Goal: Information Seeking & Learning: Learn about a topic

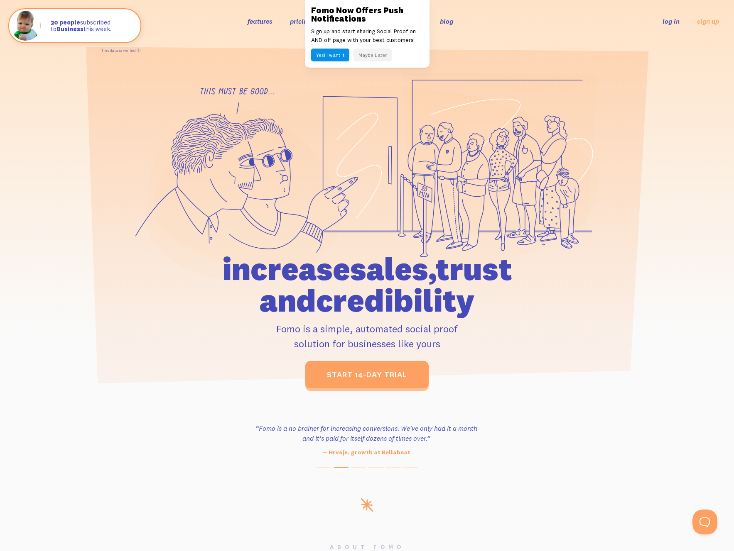
click at [379, 53] on button "Maybe Later" at bounding box center [372, 55] width 38 height 13
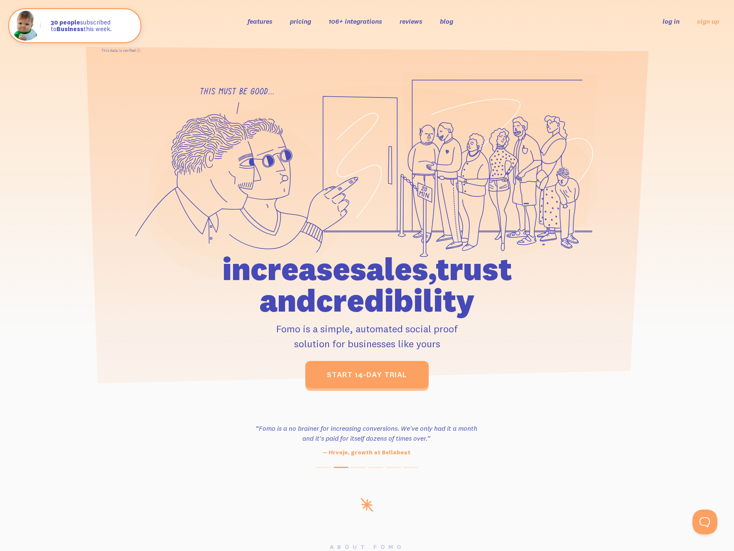
click at [308, 22] on link "pricing" at bounding box center [300, 21] width 21 height 8
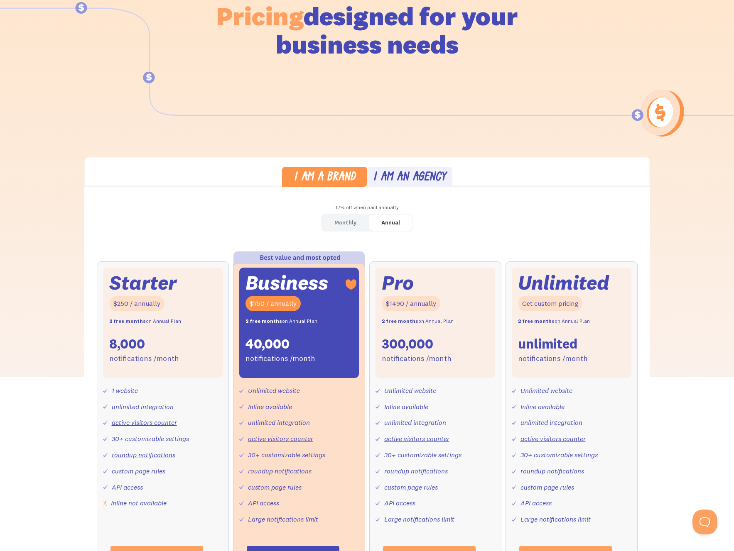
click at [340, 219] on div "Monthly" at bounding box center [345, 223] width 22 height 12
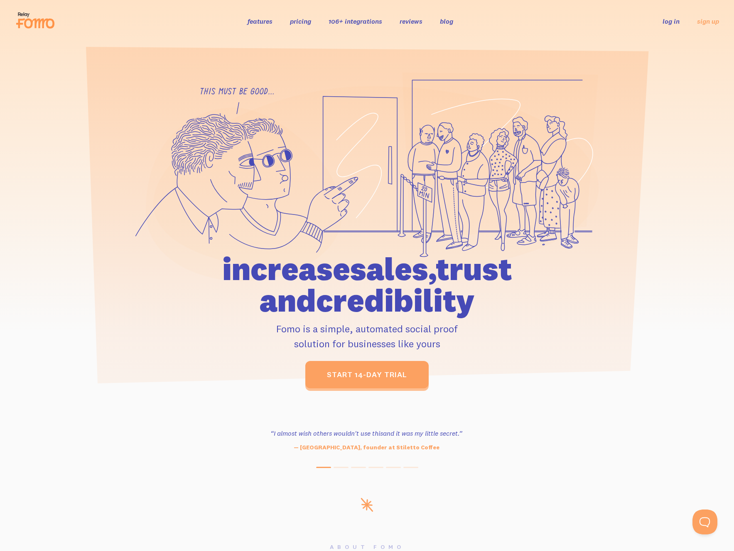
click at [20, 15] on icon at bounding box center [35, 20] width 41 height 21
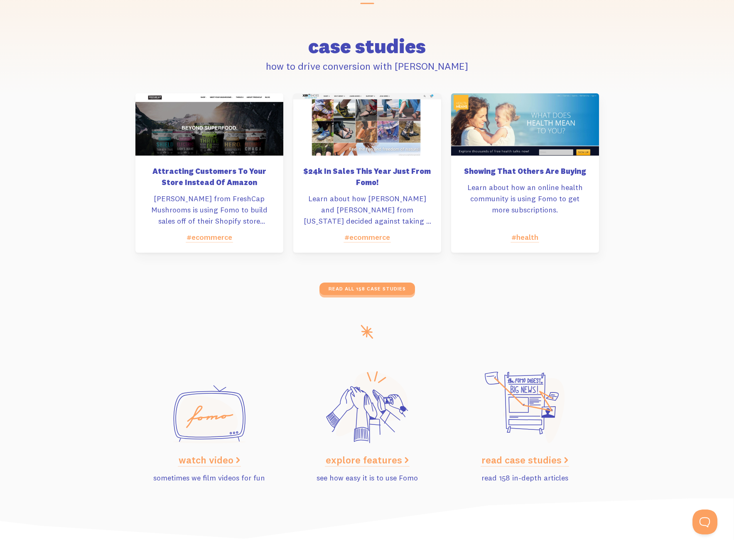
scroll to position [3988, 0]
